Goal: Transaction & Acquisition: Subscribe to service/newsletter

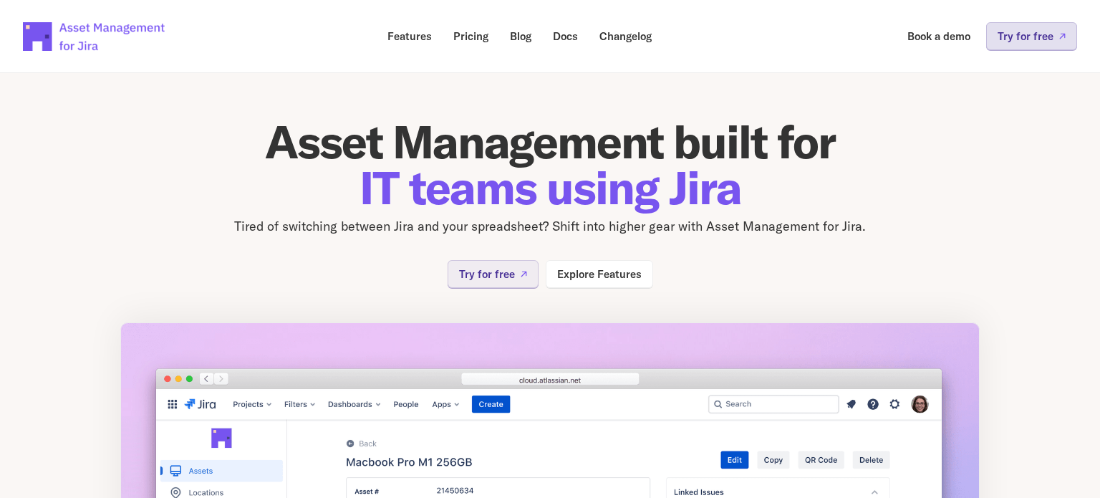
click at [1010, 42] on p "Try for free" at bounding box center [1025, 36] width 56 height 11
click at [485, 284] on link "Try for free" at bounding box center [493, 274] width 91 height 28
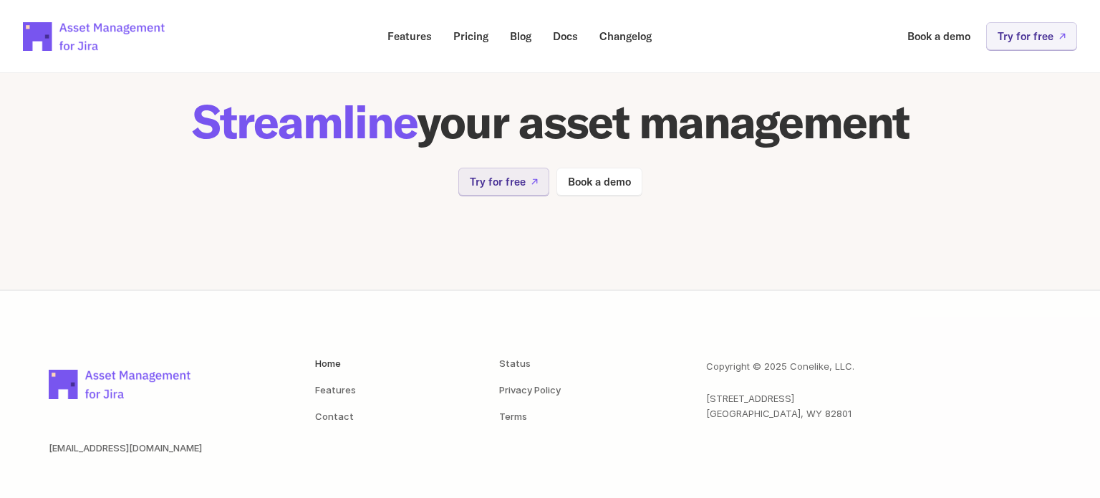
scroll to position [3007, 0]
